Goal: Communication & Community: Participate in discussion

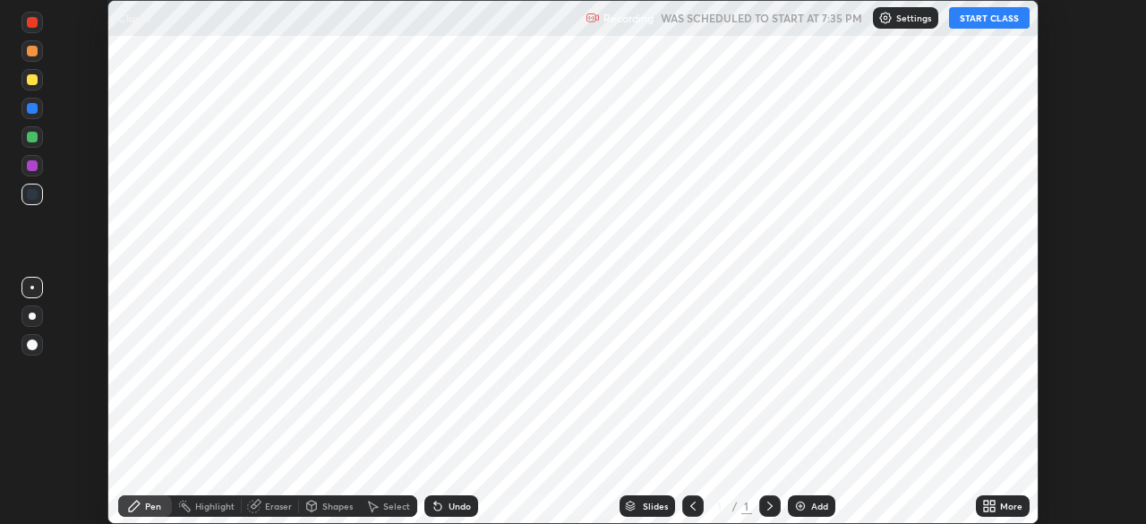
scroll to position [524, 1146]
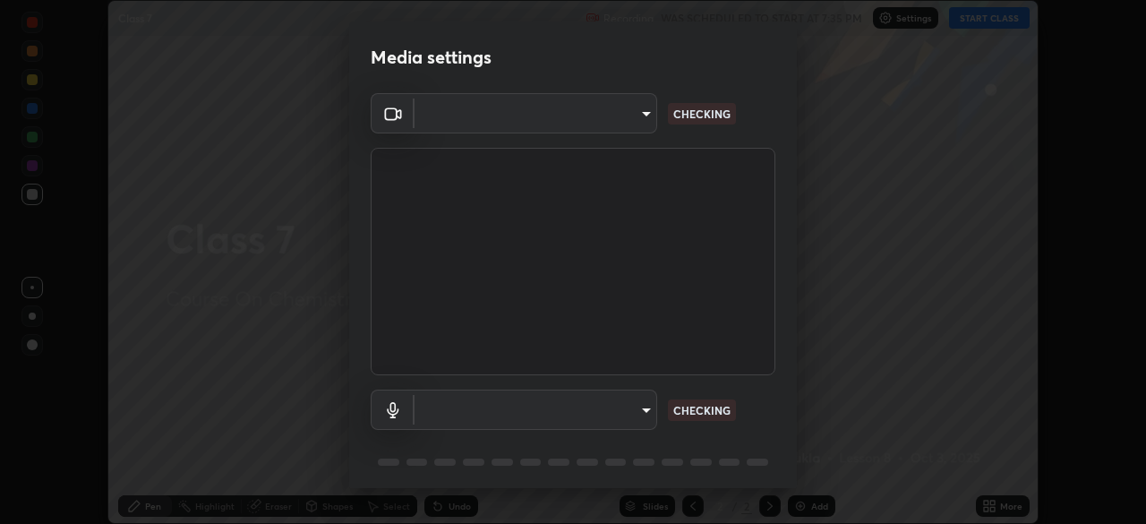
type input "7db3104c3122a209b332b64619111aa91615a24fb0de166504fa5909fce8eb30"
type input "communications"
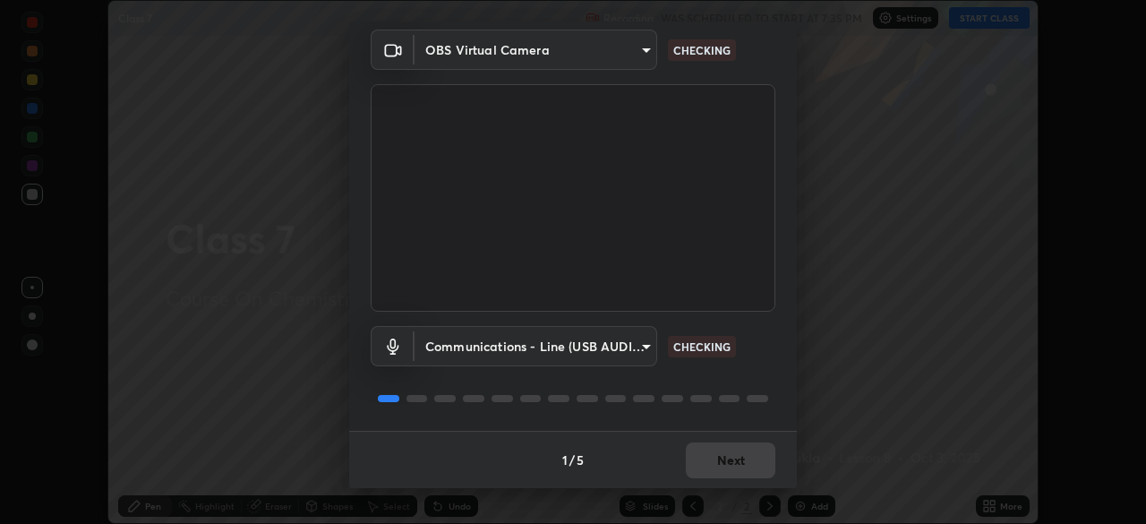
click at [725, 464] on div "1 / 5 Next" at bounding box center [573, 459] width 448 height 57
click at [724, 461] on div "1 / 5 Next" at bounding box center [573, 459] width 448 height 57
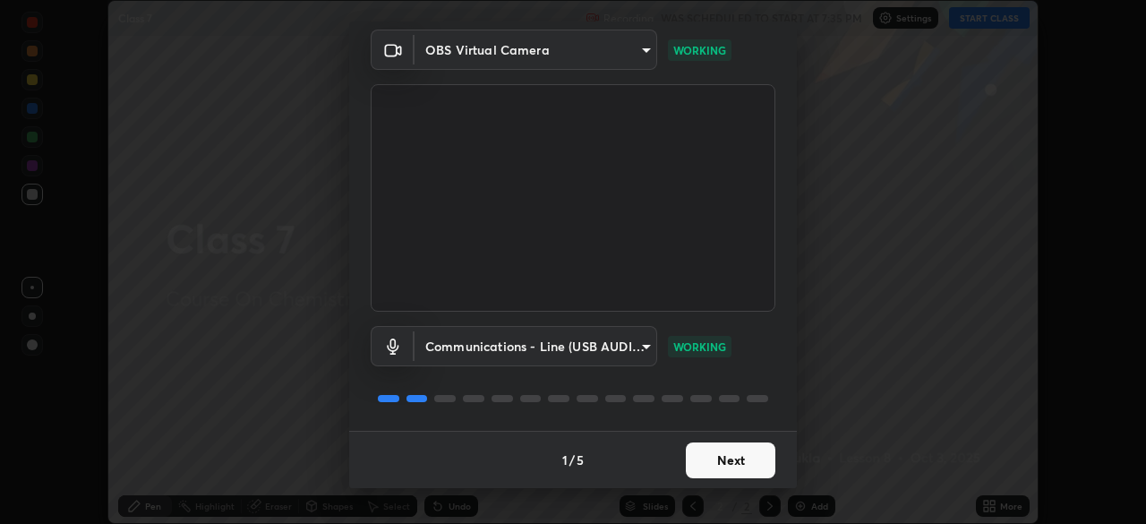
click at [724, 461] on button "Next" at bounding box center [731, 460] width 90 height 36
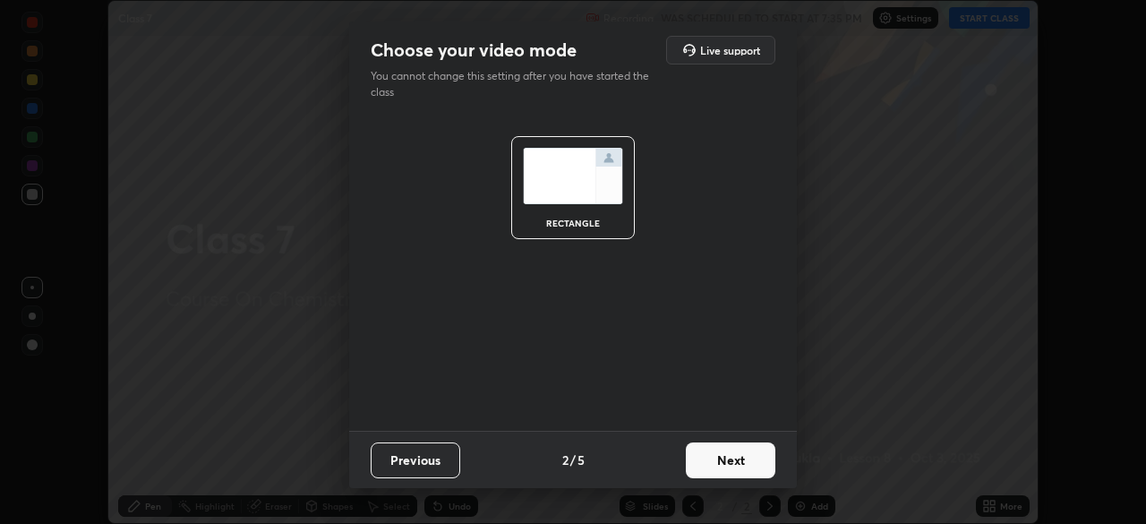
click at [724, 460] on button "Next" at bounding box center [731, 460] width 90 height 36
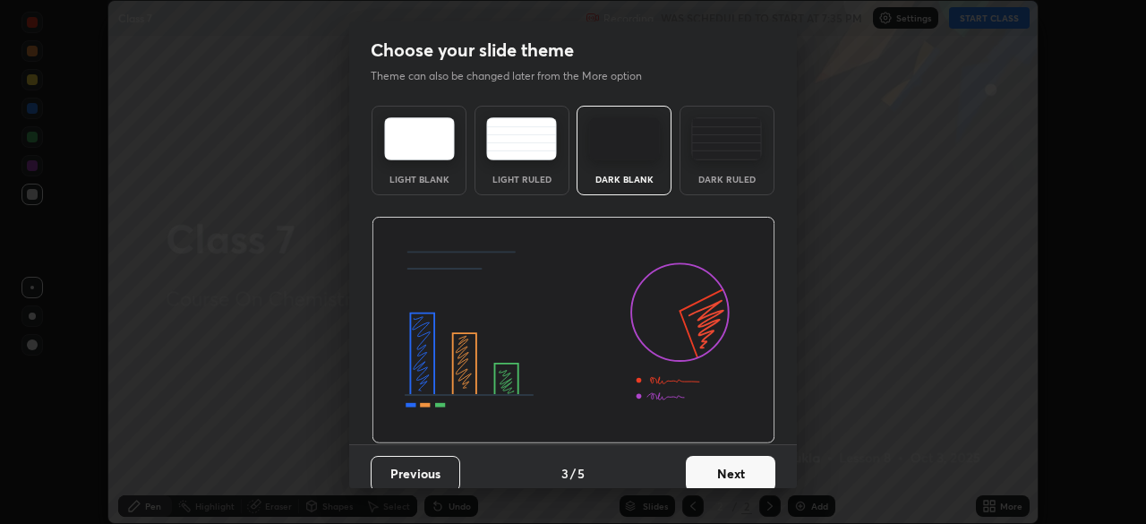
click at [724, 467] on button "Next" at bounding box center [731, 474] width 90 height 36
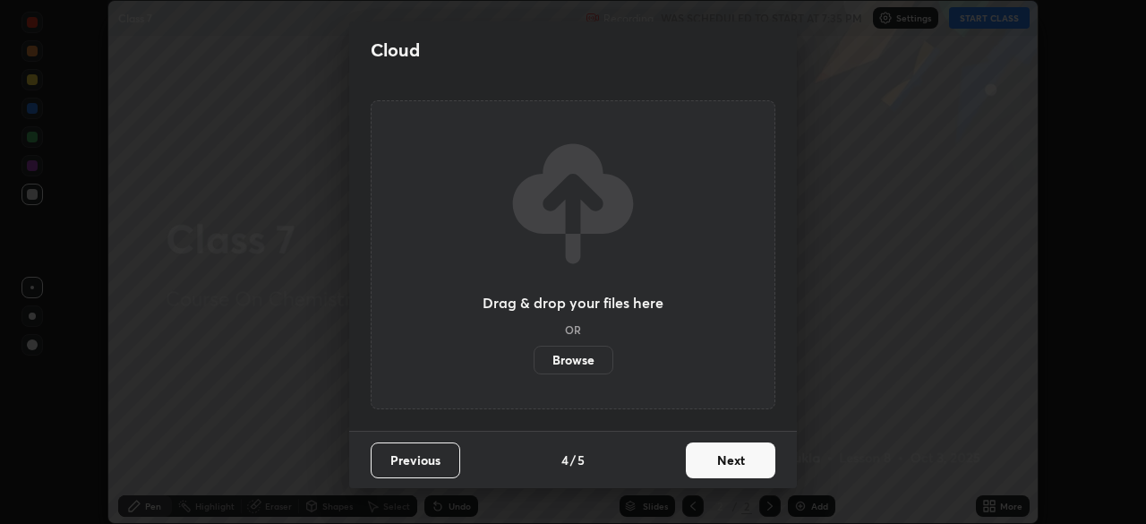
click at [725, 461] on button "Next" at bounding box center [731, 460] width 90 height 36
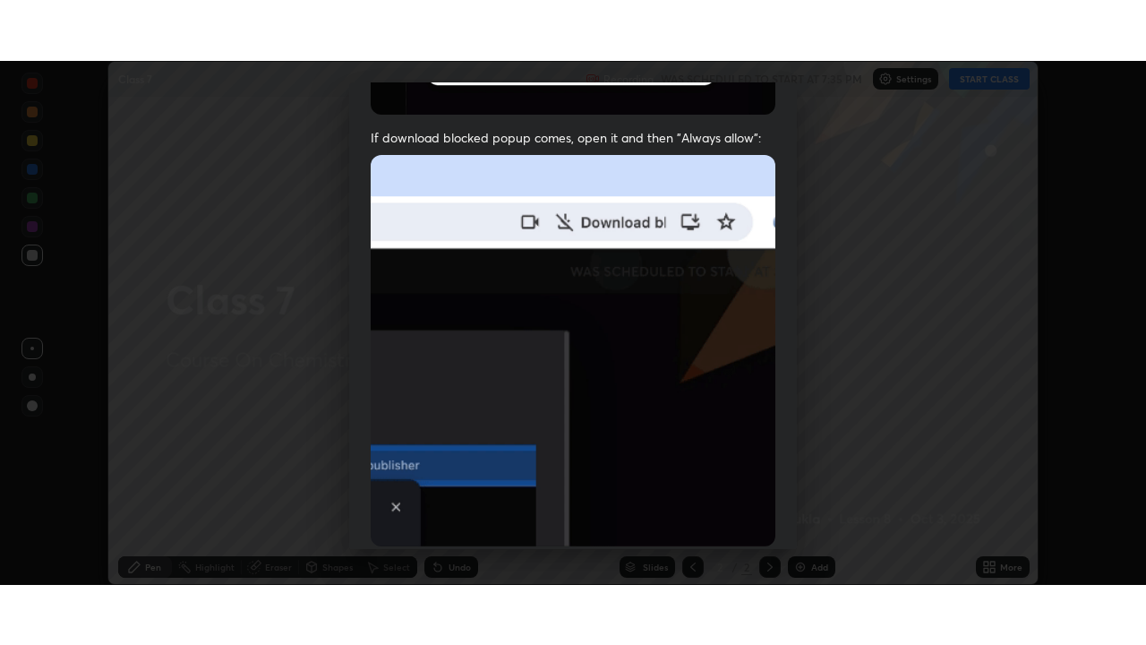
scroll to position [429, 0]
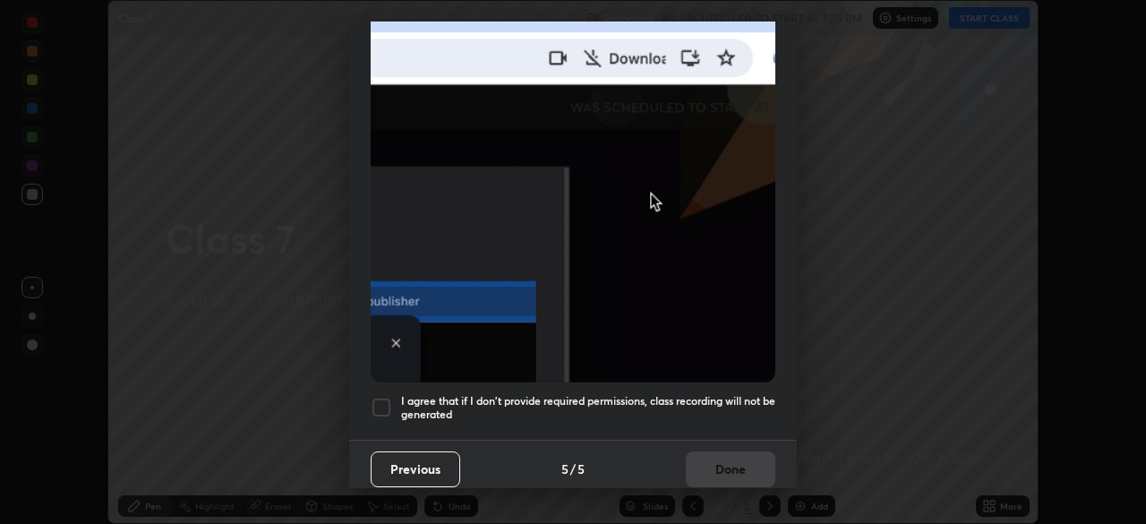
click at [386, 399] on div at bounding box center [381, 407] width 21 height 21
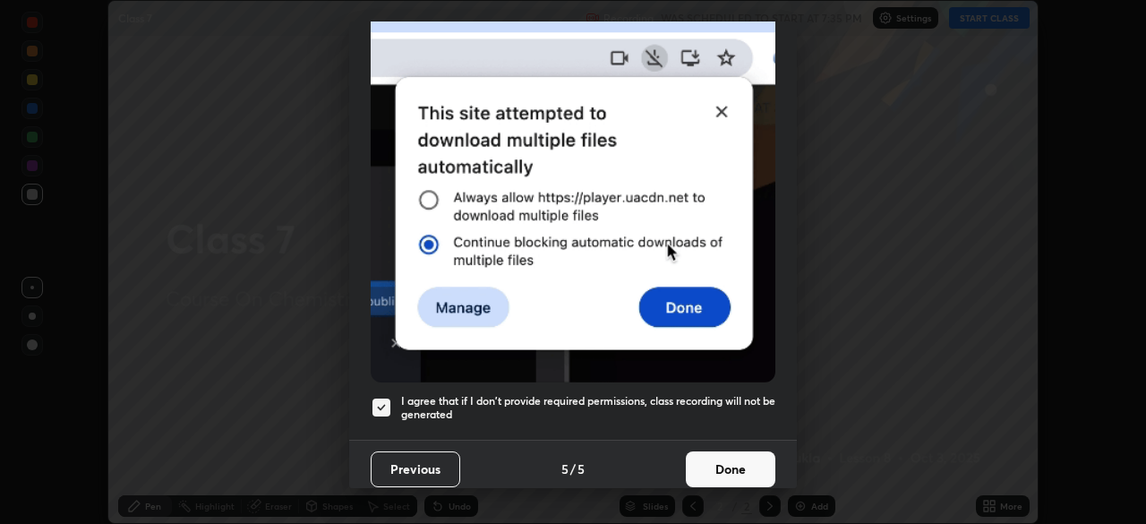
click at [708, 460] on button "Done" at bounding box center [731, 469] width 90 height 36
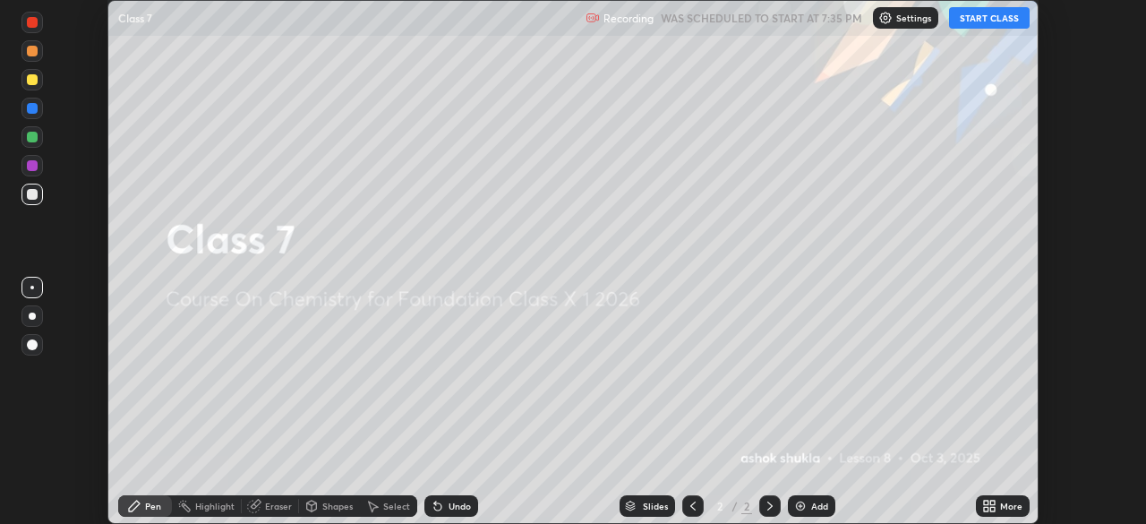
click at [973, 22] on button "START CLASS" at bounding box center [989, 17] width 81 height 21
click at [973, 20] on button "START CLASS" at bounding box center [989, 17] width 81 height 21
click at [966, 23] on button "START CLASS" at bounding box center [989, 17] width 81 height 21
click at [994, 23] on button "START CLASS" at bounding box center [989, 17] width 81 height 21
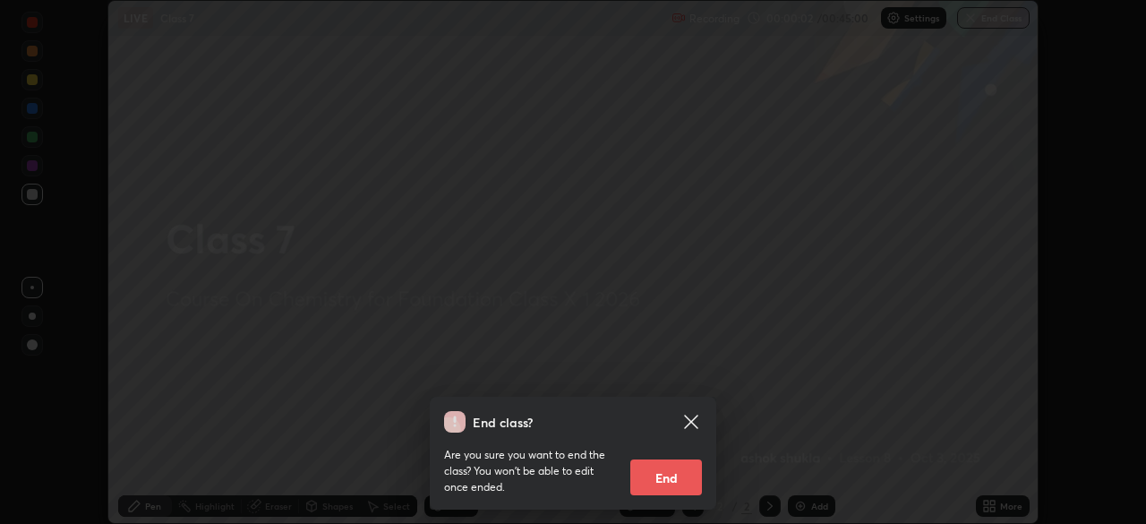
click at [689, 421] on icon at bounding box center [690, 421] width 13 height 13
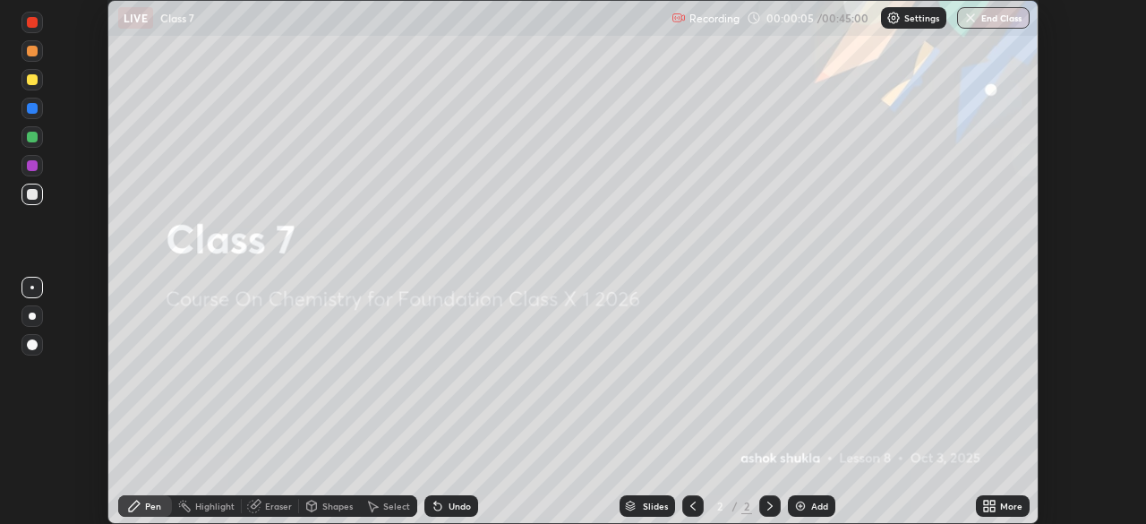
click at [985, 503] on icon at bounding box center [986, 503] width 4 height 4
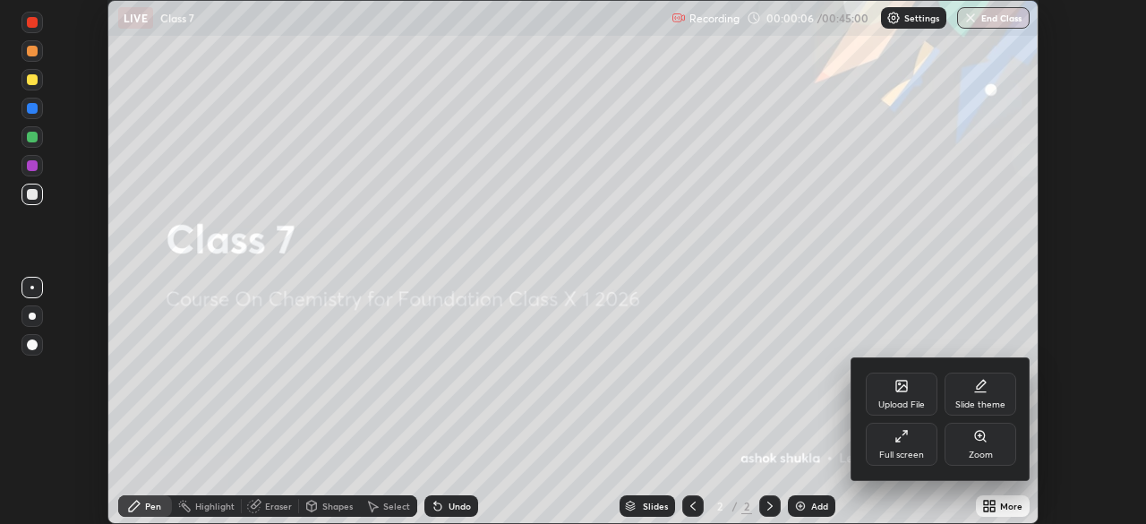
click at [900, 436] on icon at bounding box center [902, 436] width 14 height 14
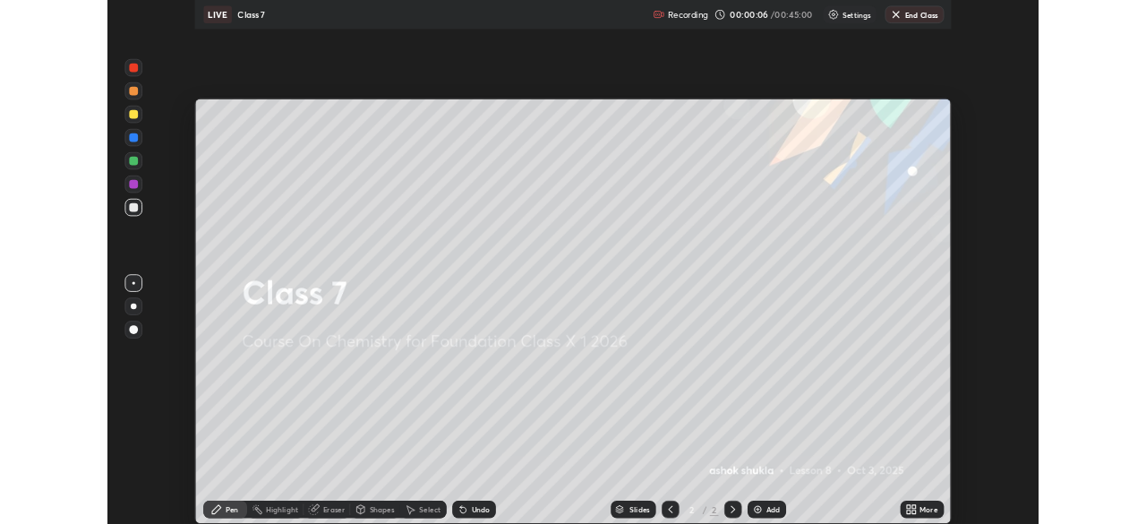
scroll to position [645, 1146]
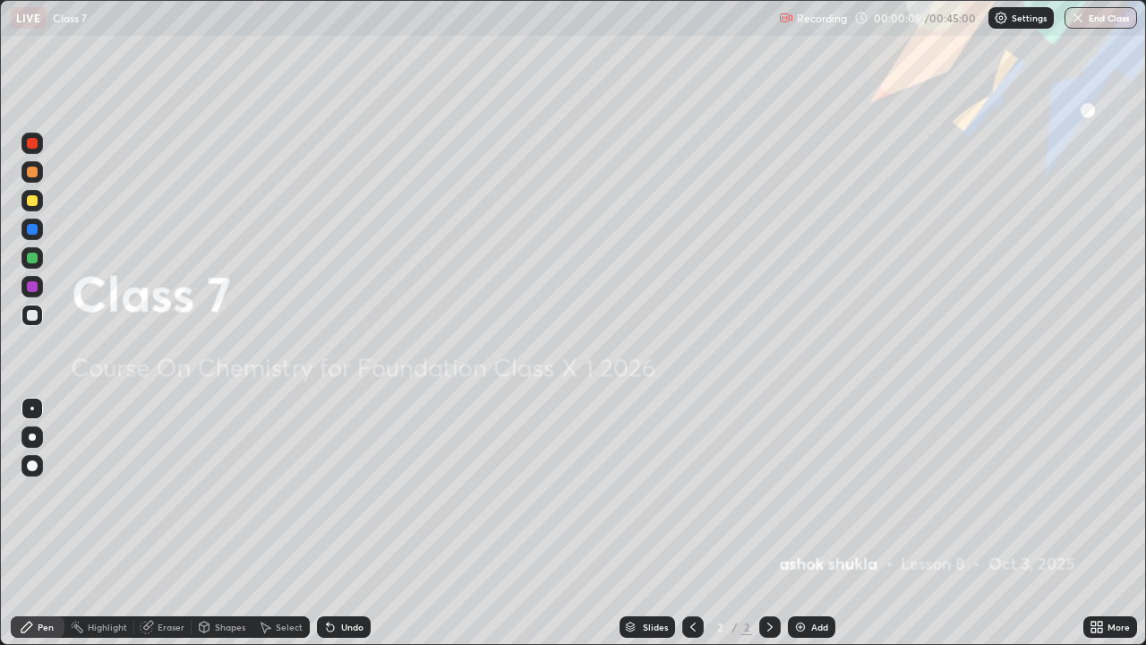
click at [798, 523] on img at bounding box center [800, 627] width 14 height 14
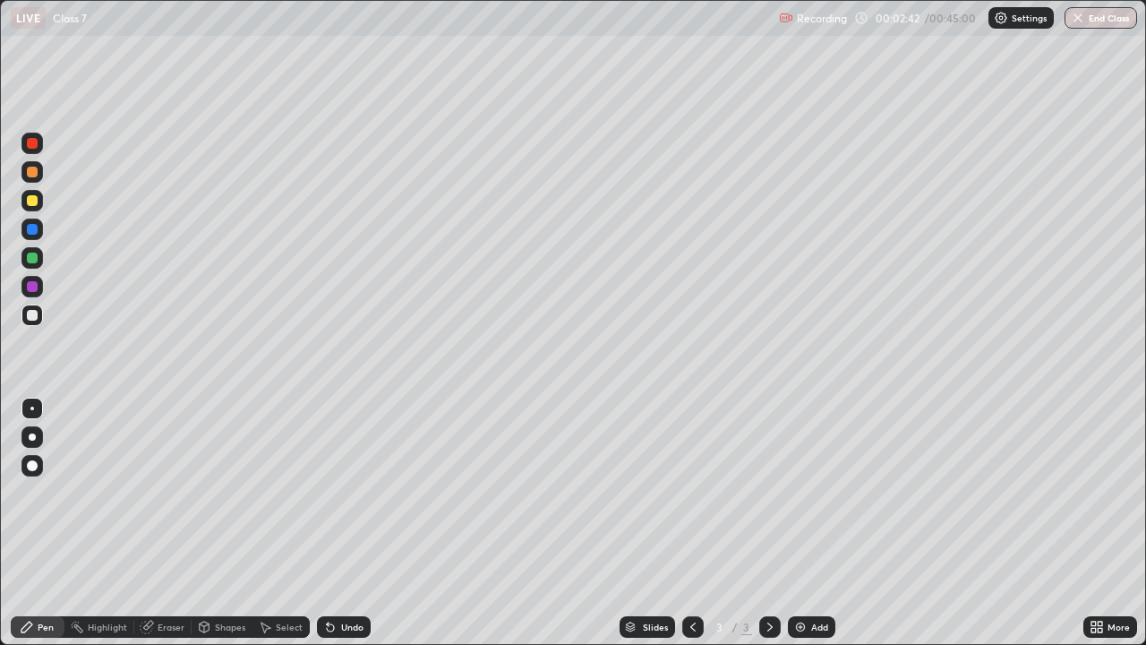
click at [31, 287] on div at bounding box center [32, 286] width 11 height 11
click at [32, 145] on div at bounding box center [32, 143] width 11 height 11
click at [32, 203] on div at bounding box center [32, 200] width 11 height 11
click at [264, 523] on icon at bounding box center [266, 627] width 10 height 11
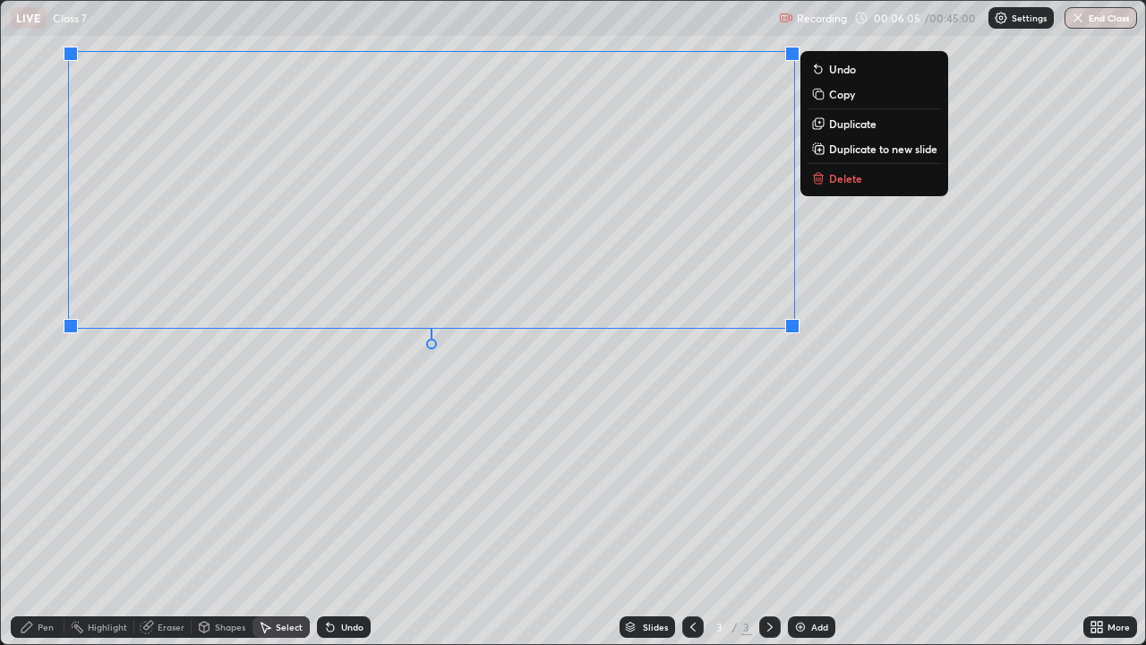
click at [839, 274] on div "0 ° Undo Copy Duplicate Duplicate to new slide Delete" at bounding box center [573, 322] width 1144 height 643
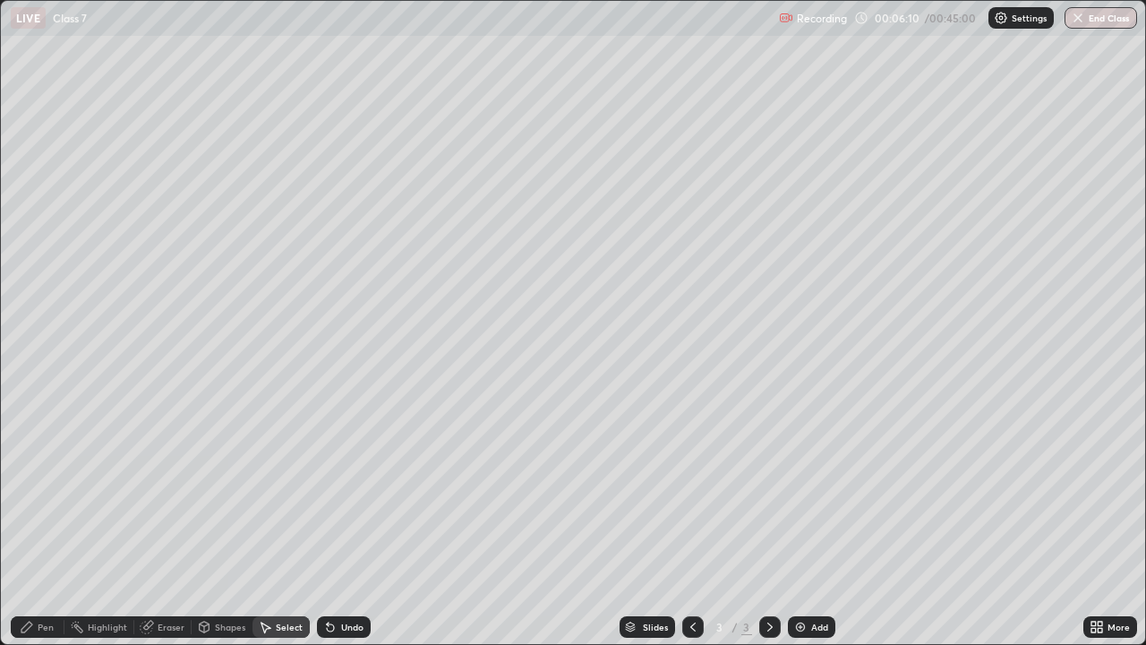
click at [49, 523] on div "Pen" at bounding box center [46, 626] width 16 height 9
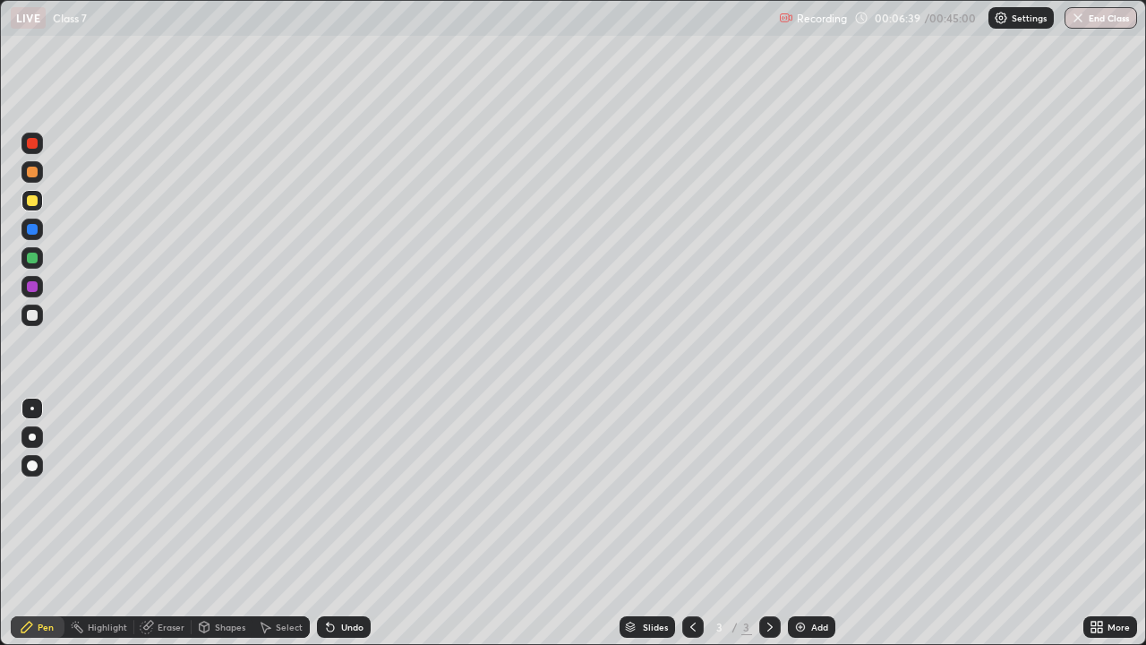
click at [147, 523] on icon at bounding box center [147, 627] width 12 height 12
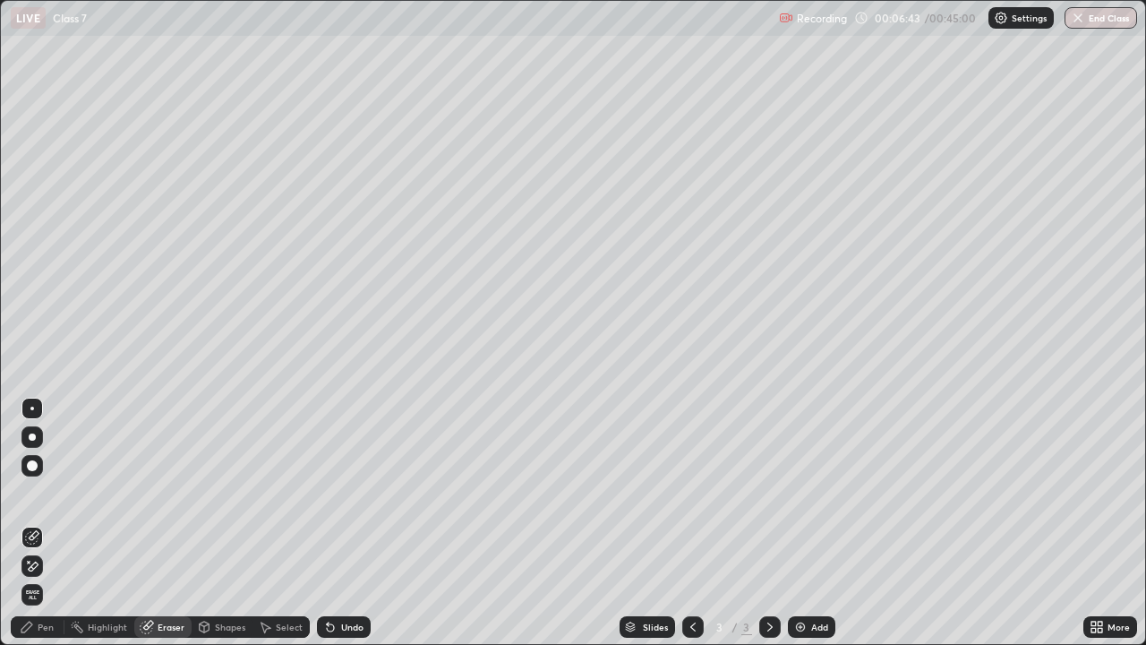
click at [30, 523] on icon at bounding box center [32, 566] width 14 height 15
click at [50, 523] on div "Pen" at bounding box center [46, 626] width 16 height 9
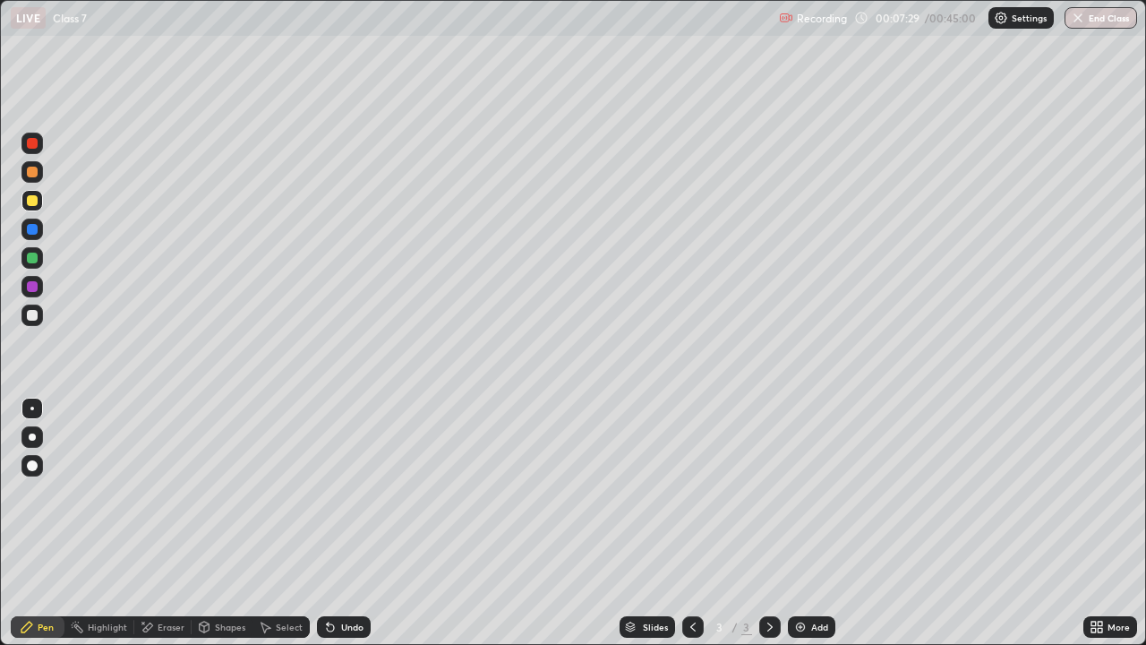
click at [28, 284] on div at bounding box center [32, 286] width 11 height 11
click at [794, 523] on img at bounding box center [800, 627] width 14 height 14
click at [691, 523] on icon at bounding box center [693, 627] width 14 height 14
click at [767, 523] on icon at bounding box center [770, 627] width 14 height 14
click at [797, 523] on img at bounding box center [800, 627] width 14 height 14
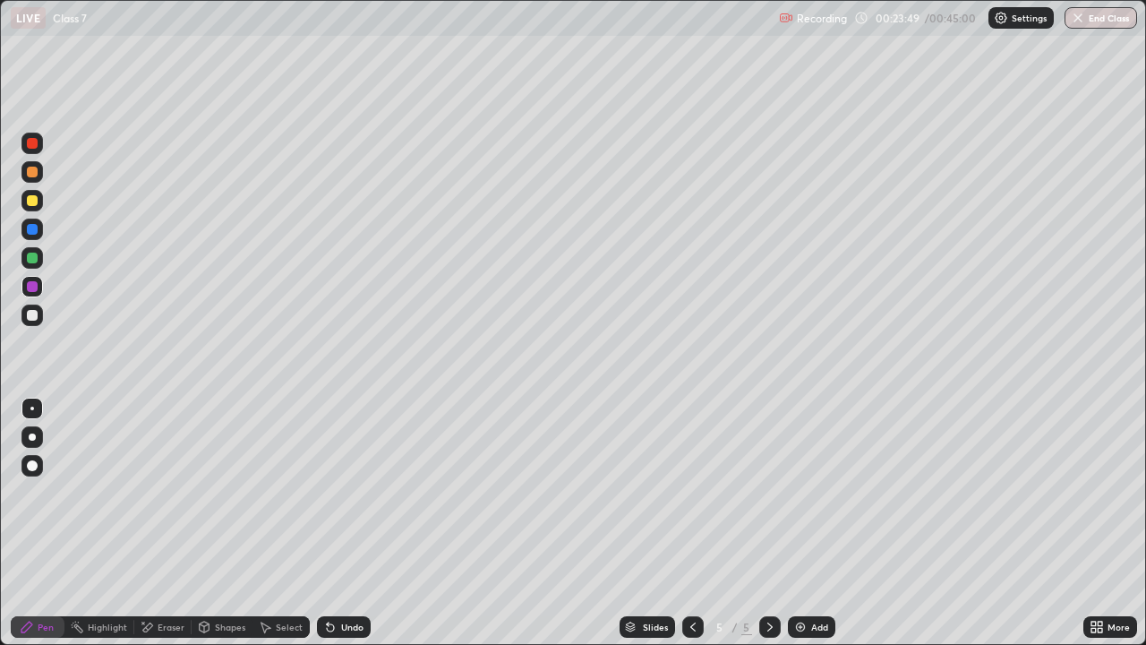
click at [179, 523] on div "Eraser" at bounding box center [171, 626] width 27 height 9
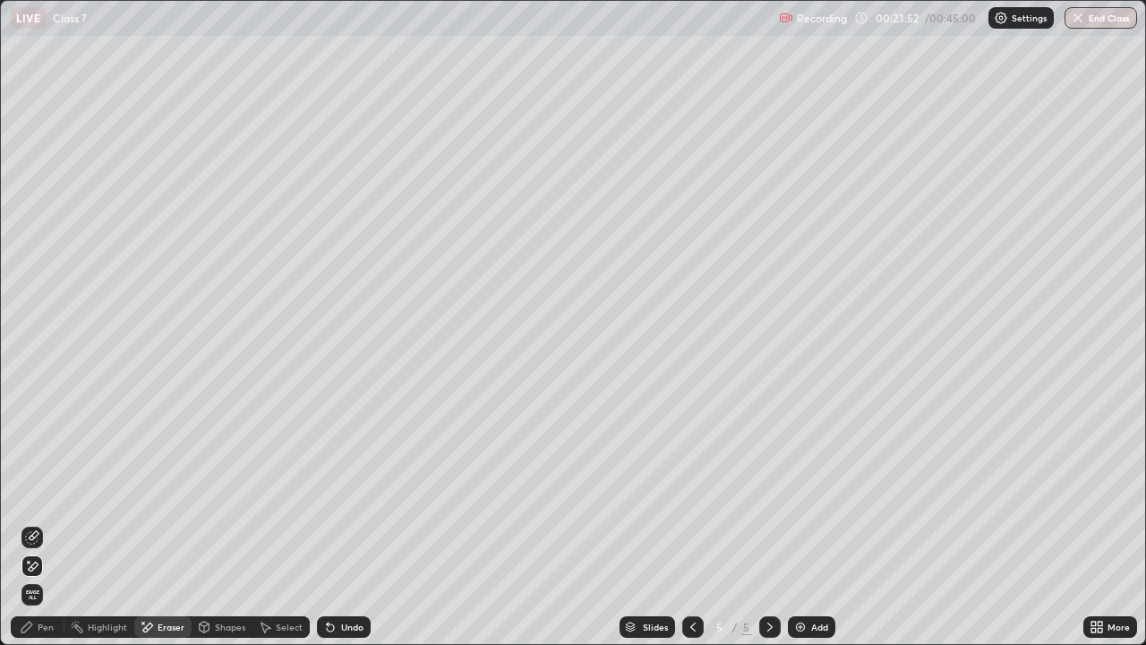
click at [50, 523] on div "Pen" at bounding box center [46, 626] width 16 height 9
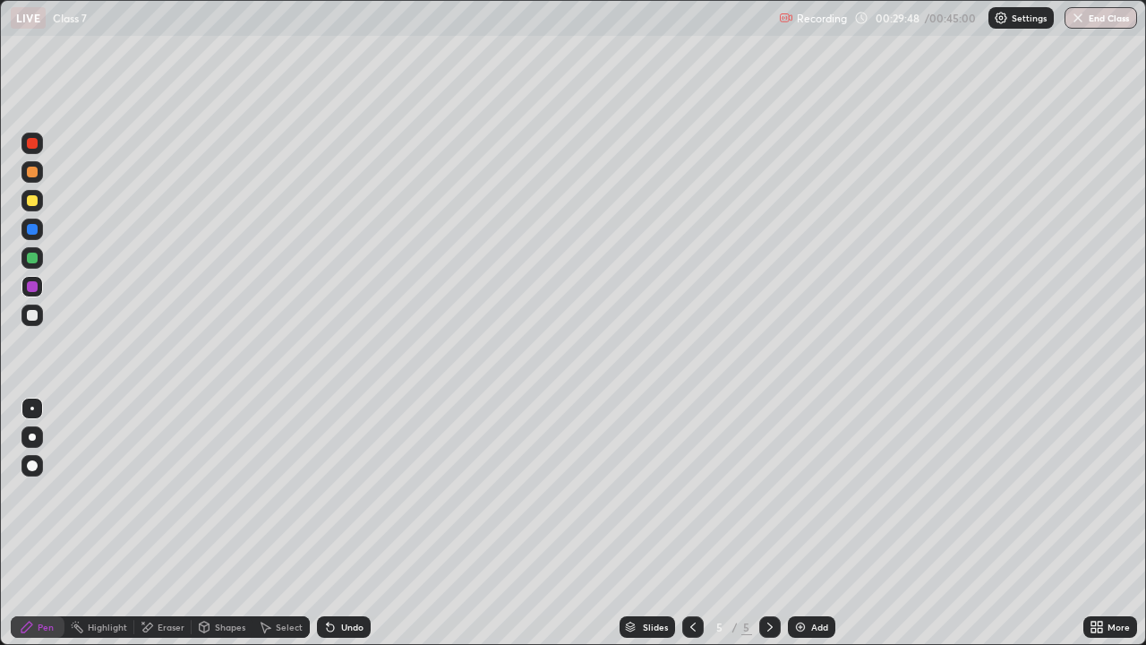
click at [801, 523] on img at bounding box center [800, 627] width 14 height 14
click at [1100, 523] on icon at bounding box center [1100, 623] width 4 height 4
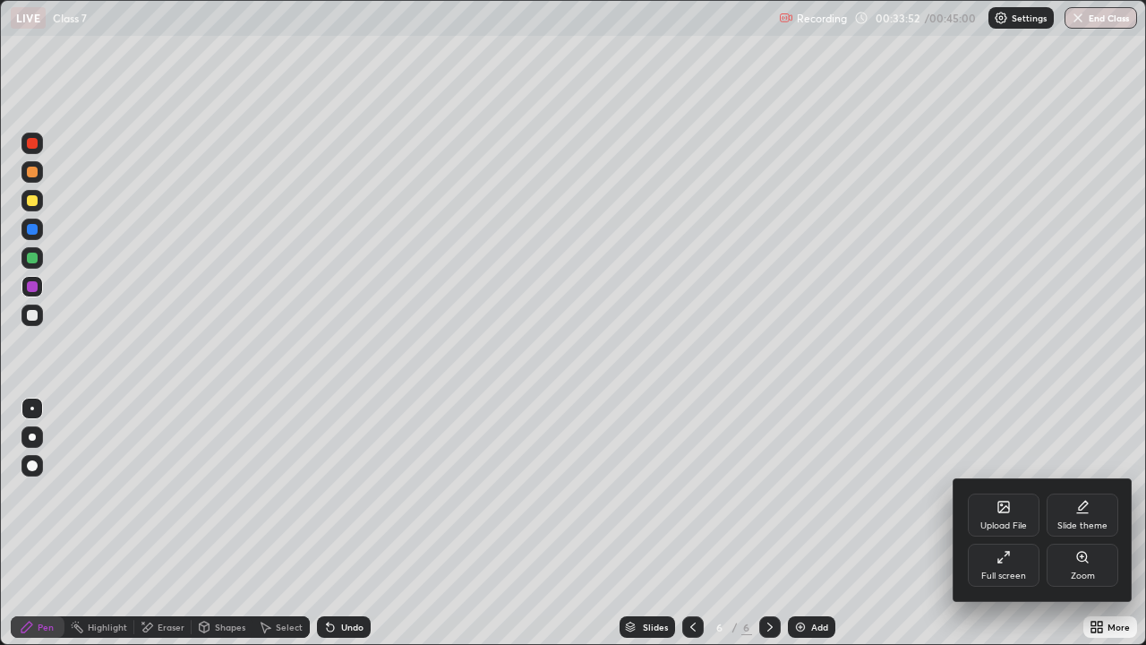
click at [1007, 523] on div "Full screen" at bounding box center [1004, 565] width 72 height 43
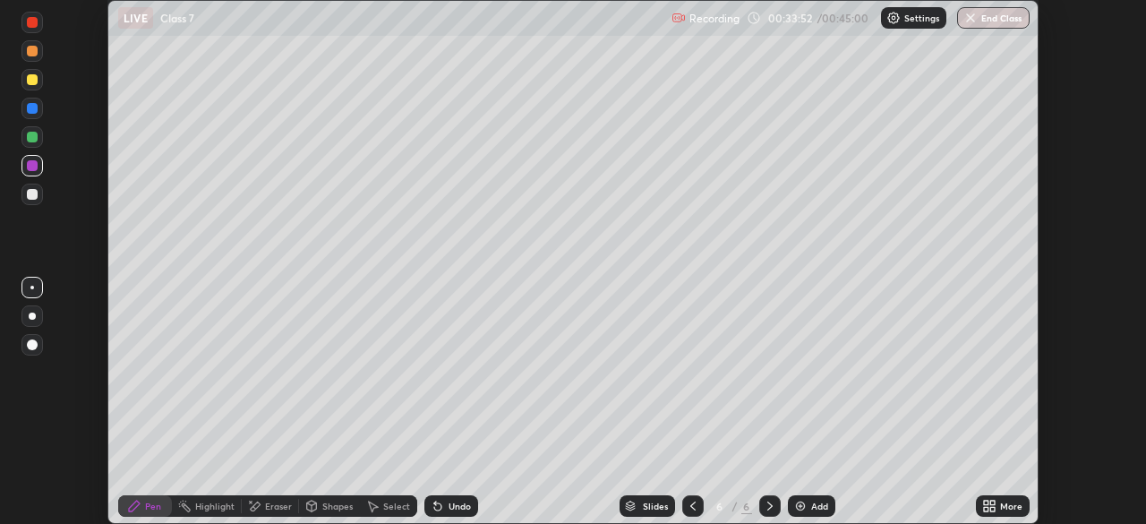
scroll to position [89028, 88405]
click at [835, 19] on div "Recording 00:39:24 / 00:45:00 Settings End Class" at bounding box center [851, 18] width 358 height 35
click at [791, 17] on div "Recording 00:39:26 / 00:45:00 Settings End Class" at bounding box center [851, 18] width 358 height 35
click at [751, 19] on div "Recording 00:39:27 / 00:45:00 Settings End Class" at bounding box center [851, 18] width 358 height 35
click at [857, 16] on div "Recording 00:39:30 / 00:45:00 Settings End Class" at bounding box center [851, 18] width 358 height 35
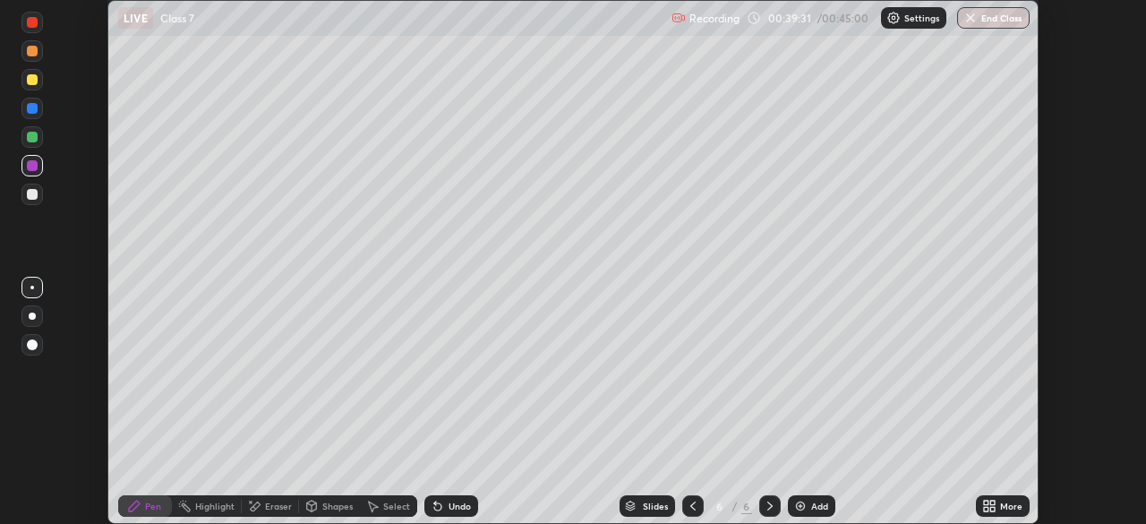
click at [843, 21] on div "Recording 00:39:31 / 00:45:00 Settings End Class" at bounding box center [851, 18] width 358 height 35
click at [802, 18] on div "Recording 00:39:36 / 00:45:00 Settings End Class" at bounding box center [851, 18] width 358 height 35
click at [804, 20] on div "Recording 00:39:38 / 00:45:00 Settings End Class" at bounding box center [851, 18] width 358 height 35
click at [914, 25] on div "Settings" at bounding box center [913, 17] width 65 height 21
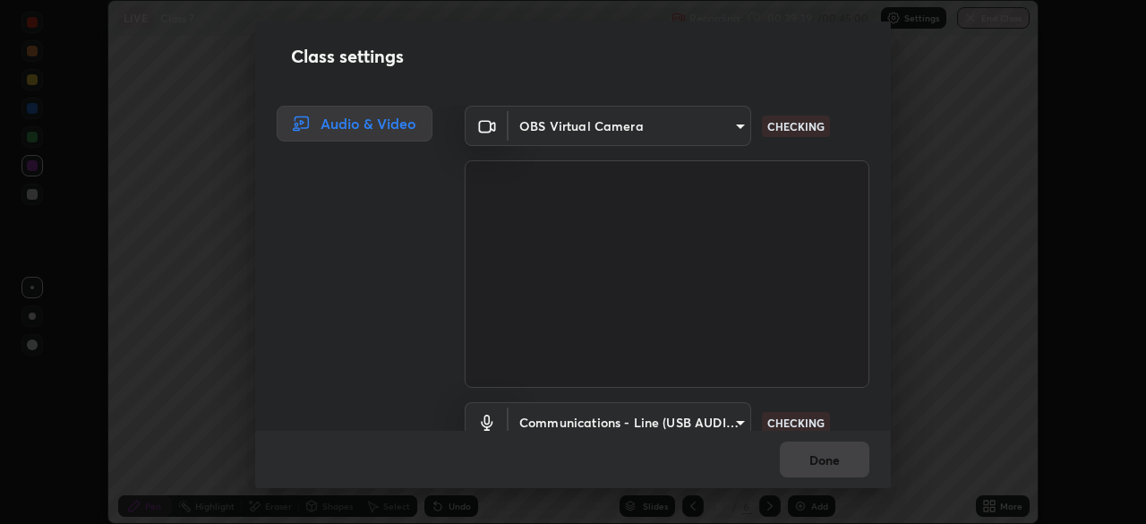
click at [895, 19] on div "Class settings Audio & Video OBS Virtual Camera 7db3104c3122a209b332b64619111aa…" at bounding box center [573, 262] width 1146 height 524
click at [924, 150] on div "Class settings Audio & Video OBS Virtual Camera 7db3104c3122a209b332b64619111aa…" at bounding box center [573, 262] width 1146 height 524
